Goal: Information Seeking & Learning: Learn about a topic

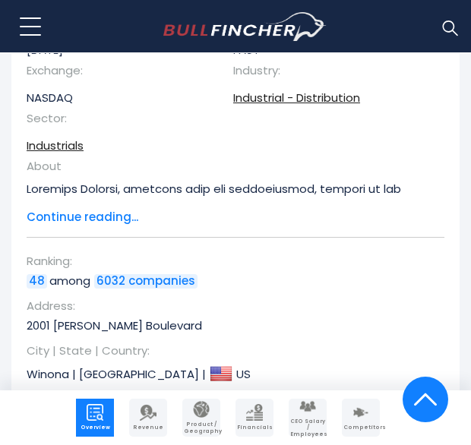
scroll to position [445, 0]
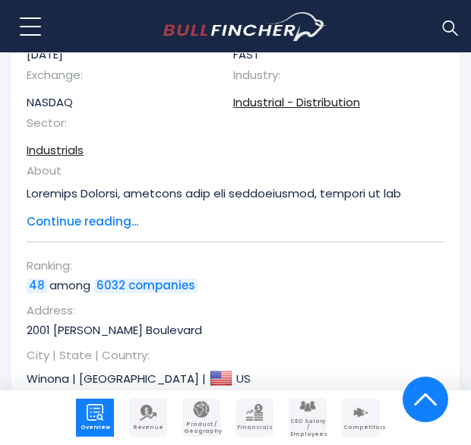
click at [102, 225] on span "Continue reading..." at bounding box center [224, 221] width 395 height 17
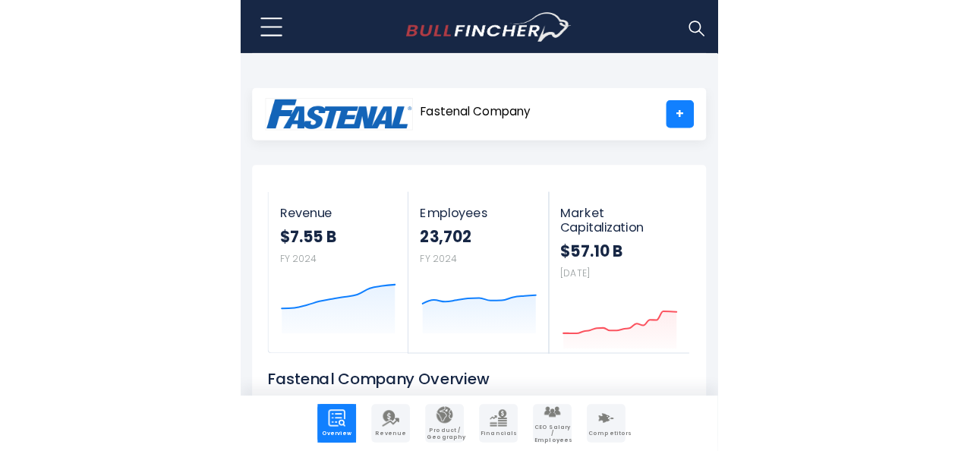
scroll to position [0, 0]
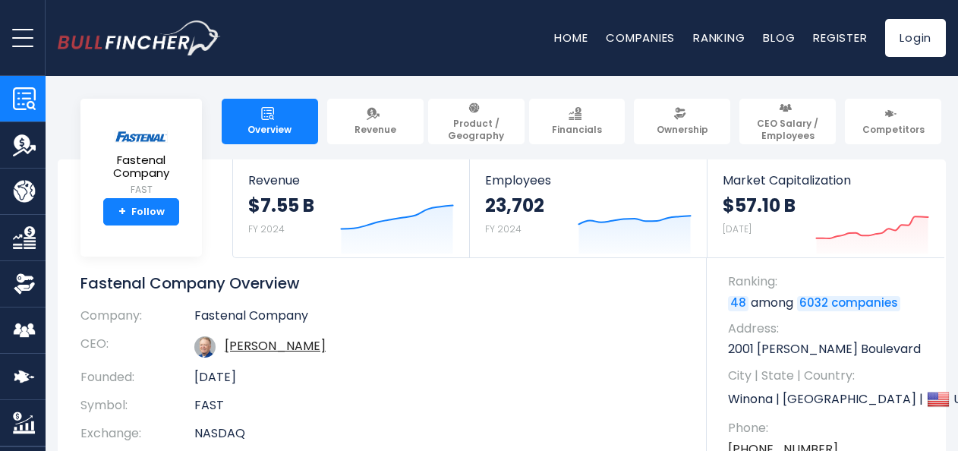
click at [32, 51] on button "open menu" at bounding box center [23, 37] width 46 height 75
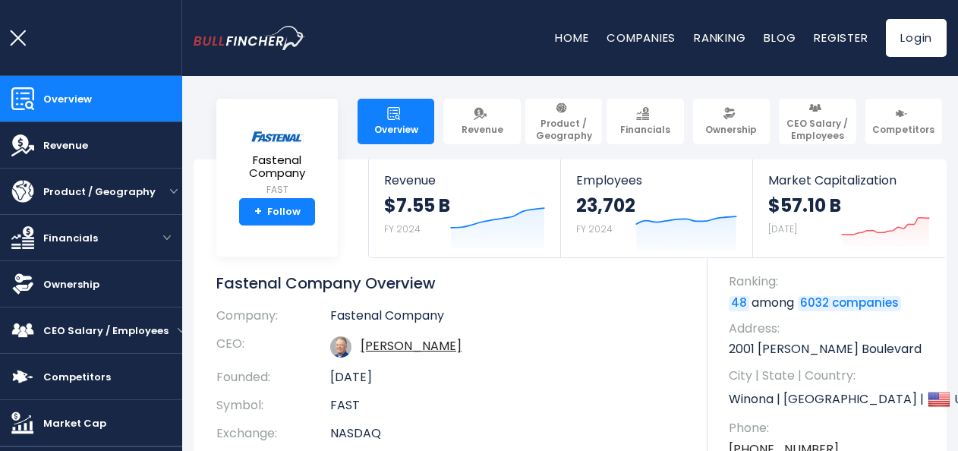
click at [9, 30] on button "open menu" at bounding box center [23, 37] width 46 height 75
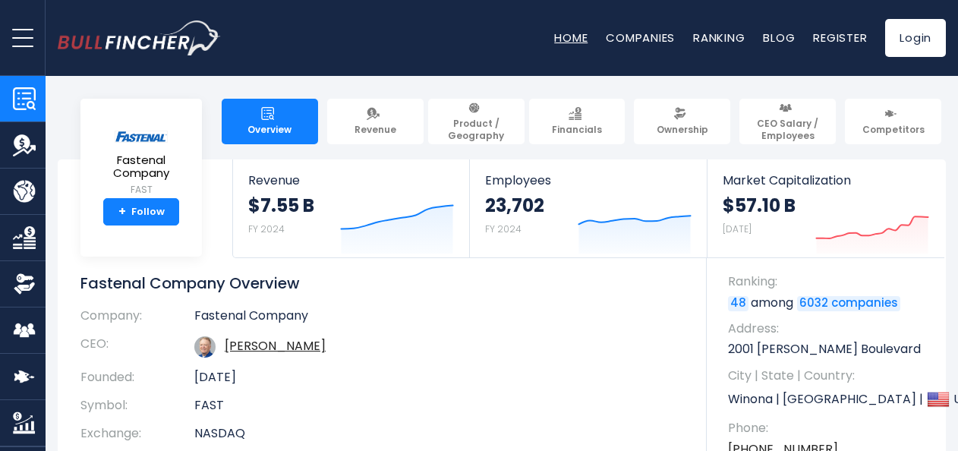
click at [470, 38] on link "Home" at bounding box center [570, 38] width 33 height 16
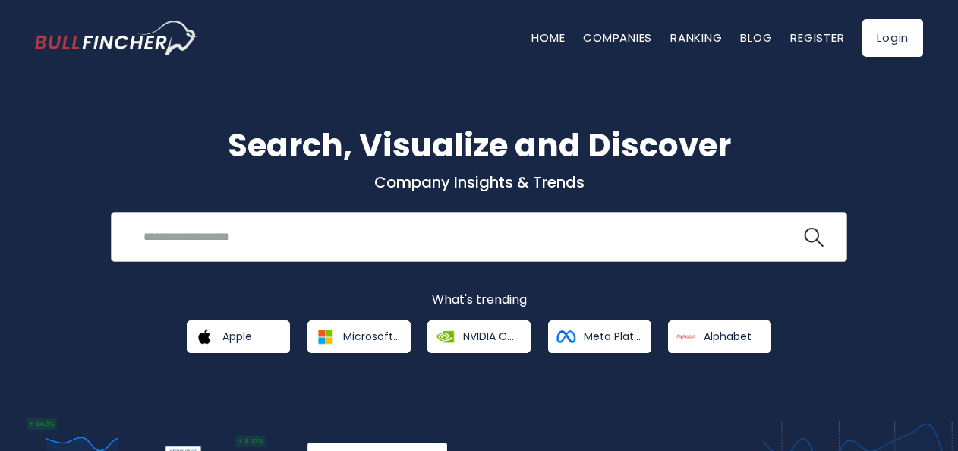
click at [247, 245] on input "search" at bounding box center [467, 236] width 666 height 28
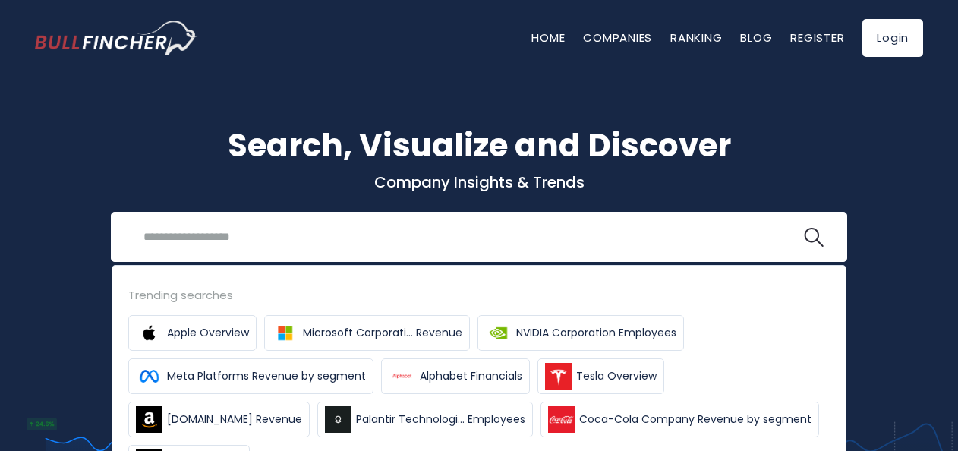
click at [156, 179] on p "Company Insights & Trends" at bounding box center [479, 182] width 888 height 20
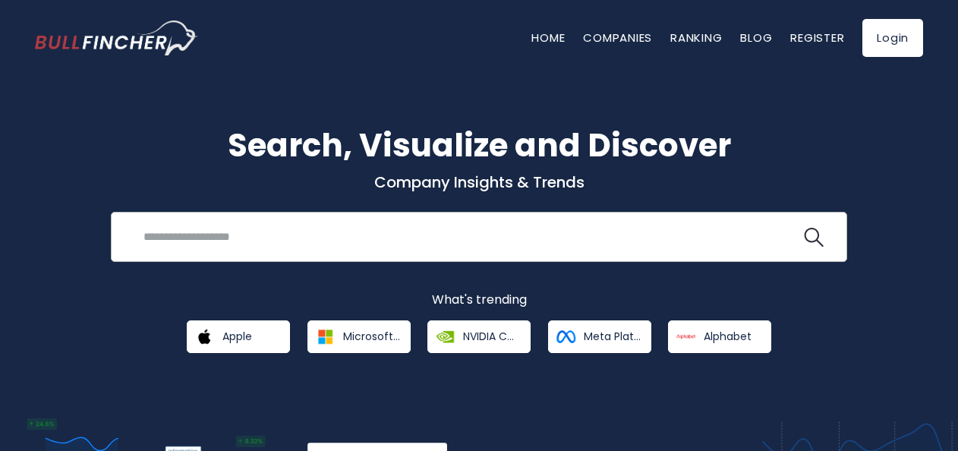
click at [243, 222] on div "Recent searches Trending searches Apple Overview" at bounding box center [479, 237] width 736 height 50
click at [222, 238] on input "search" at bounding box center [467, 236] width 666 height 28
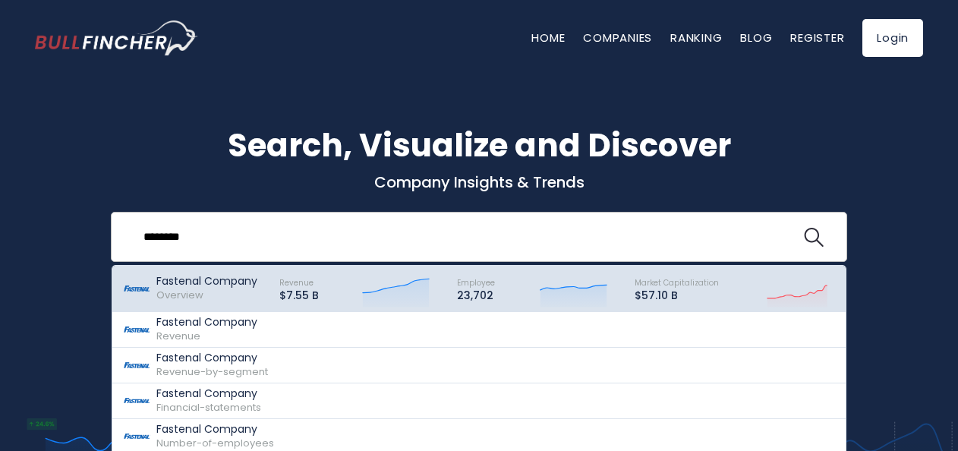
type input "********"
click at [217, 287] on p "Fastenal Company" at bounding box center [206, 281] width 101 height 13
click at [197, 267] on link "Fastenal Company Overview Revenue $7.55 B" at bounding box center [478, 289] width 733 height 46
